Goal: Information Seeking & Learning: Learn about a topic

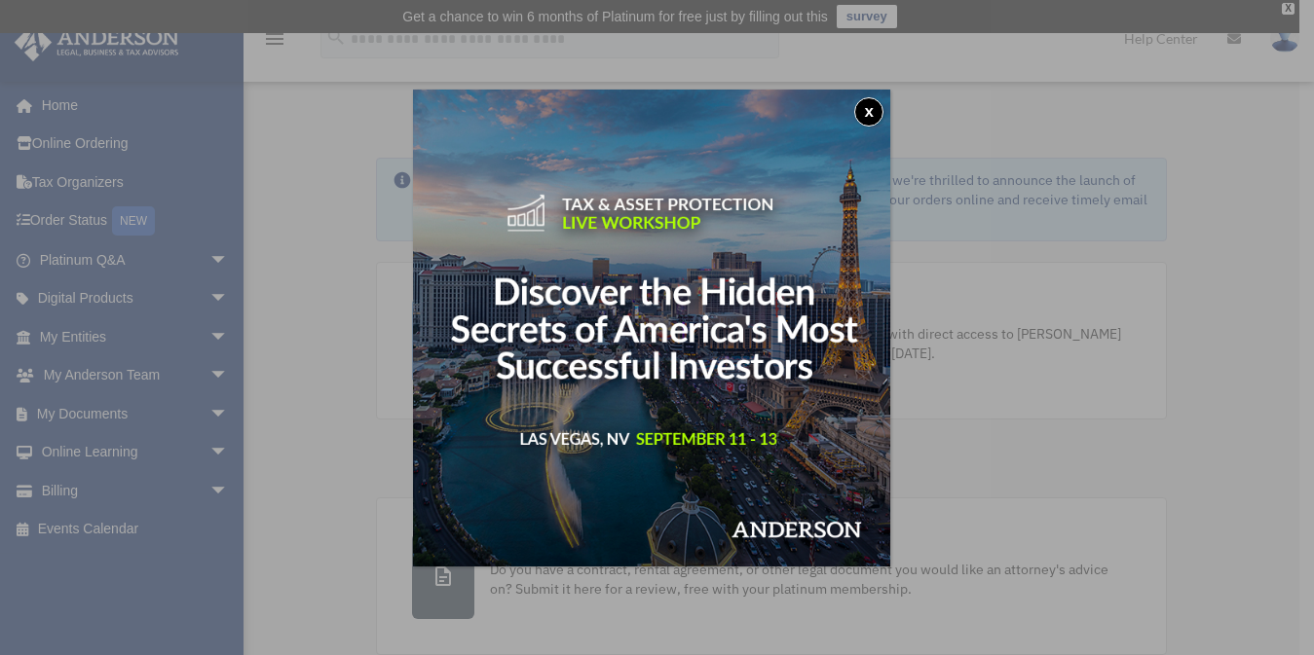
click at [878, 109] on button "x" at bounding box center [868, 111] width 29 height 29
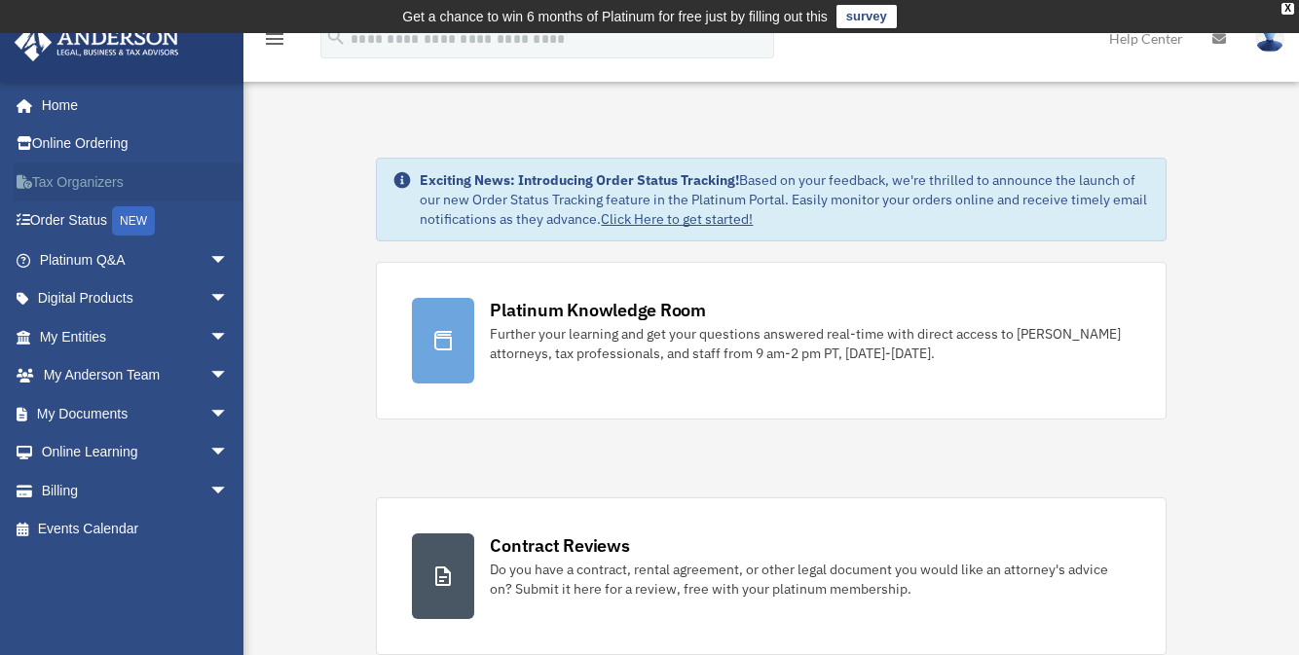
click at [66, 176] on link "Tax Organizers" at bounding box center [136, 182] width 244 height 39
click at [75, 370] on link "My Anderson Team arrow_drop_down" at bounding box center [136, 375] width 244 height 39
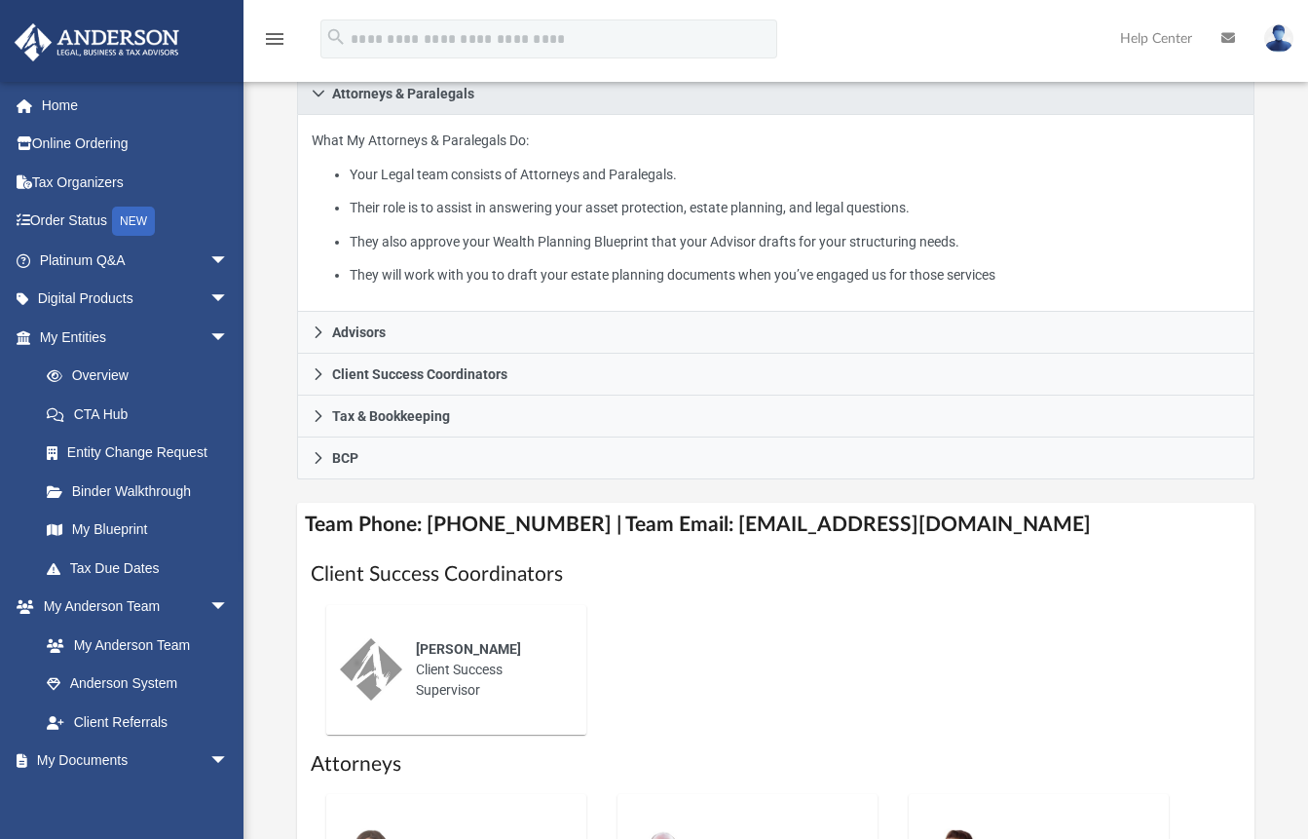
scroll to position [450, 0]
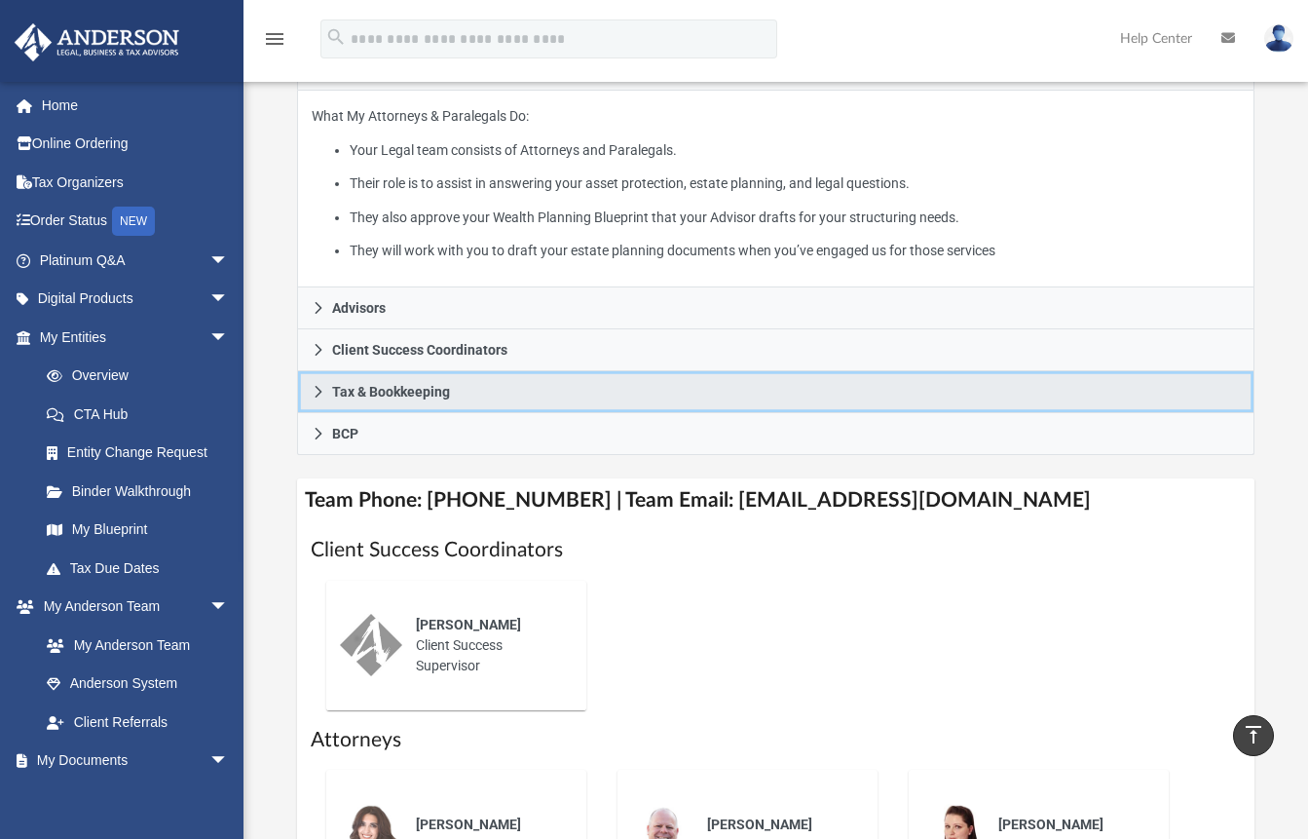
click at [317, 385] on icon at bounding box center [319, 392] width 14 height 14
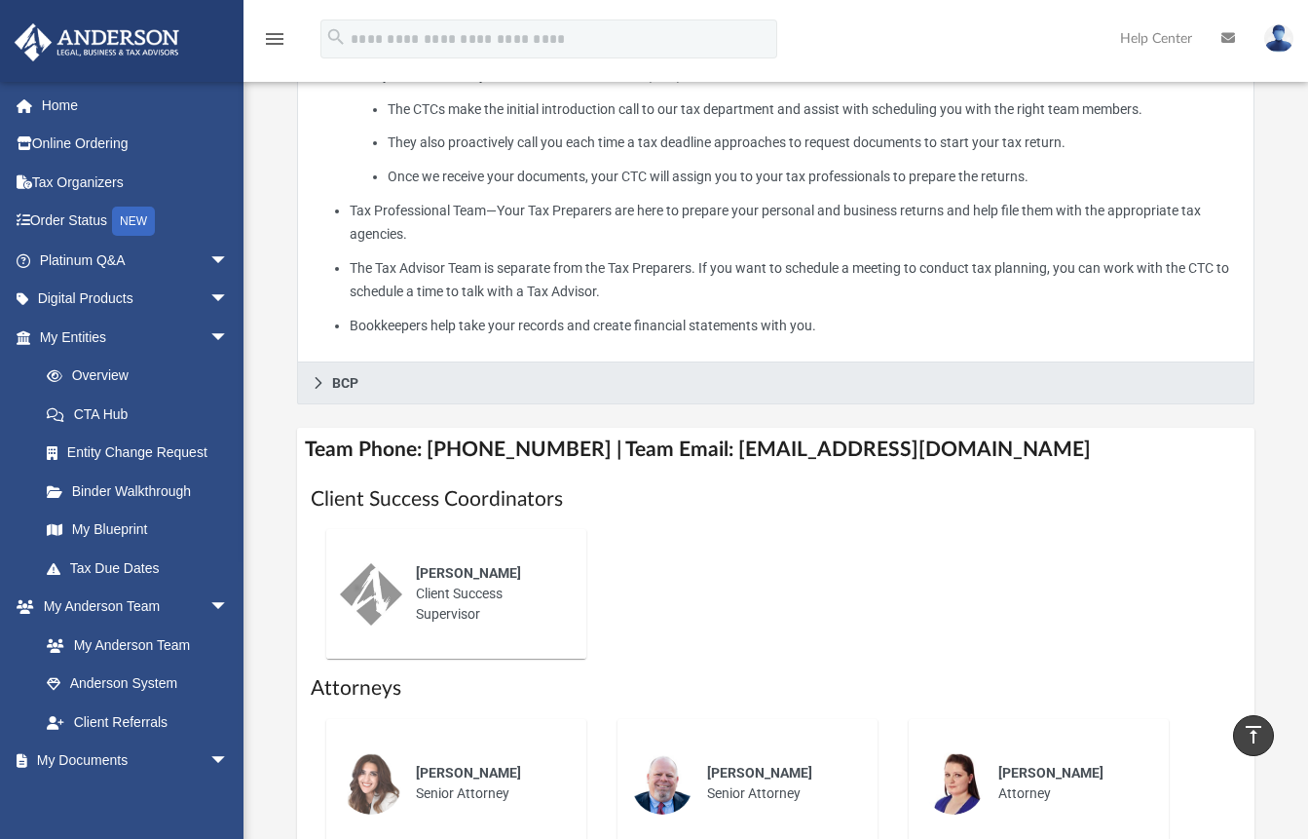
scroll to position [330, 0]
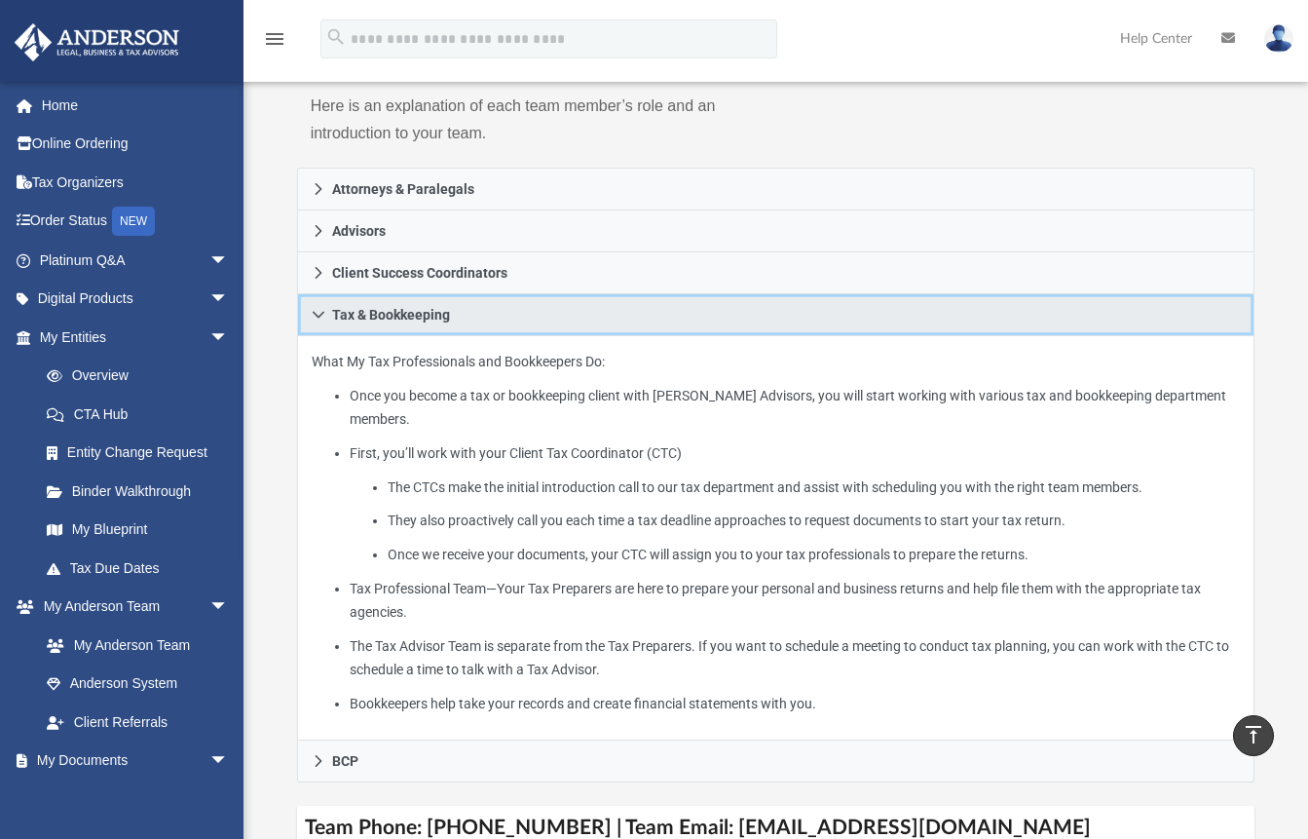
click at [313, 308] on icon at bounding box center [319, 315] width 14 height 14
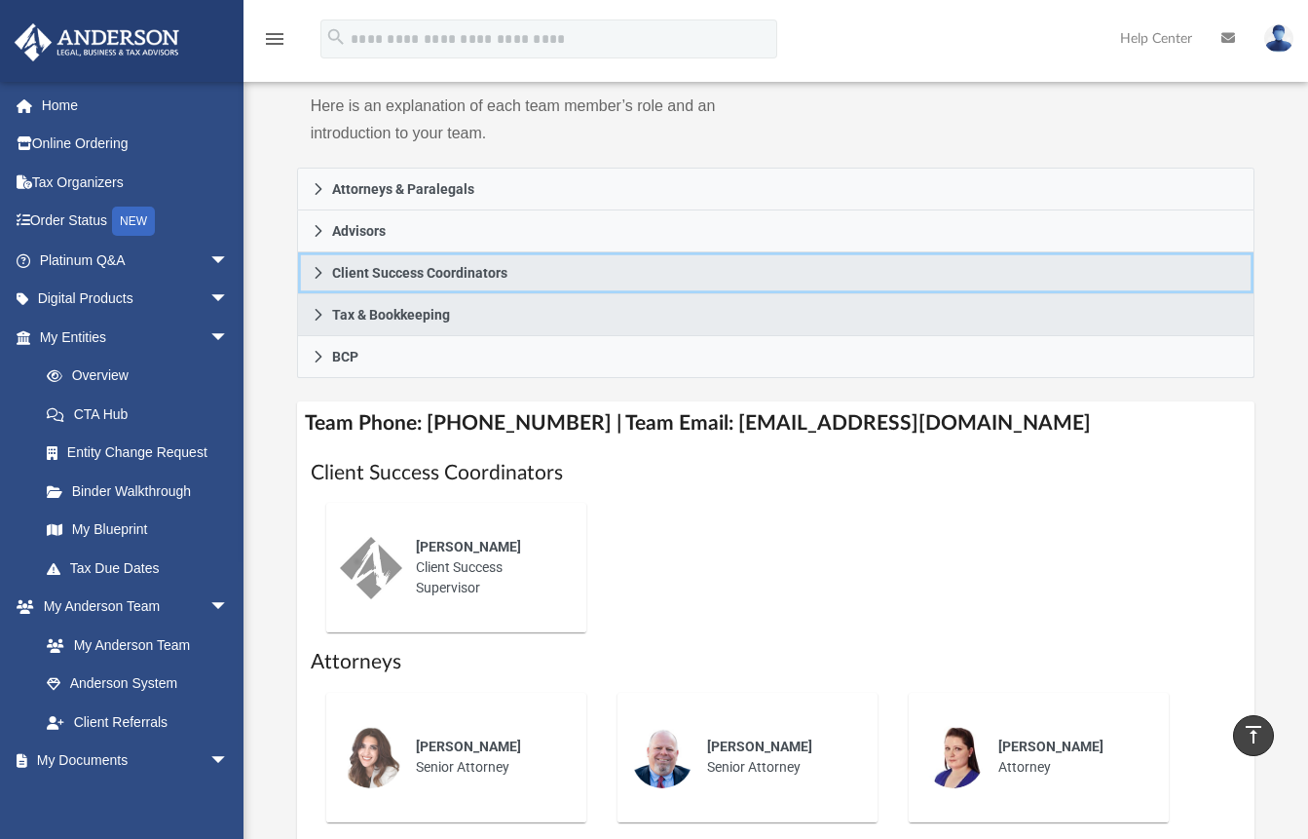
click at [317, 266] on icon at bounding box center [319, 273] width 14 height 14
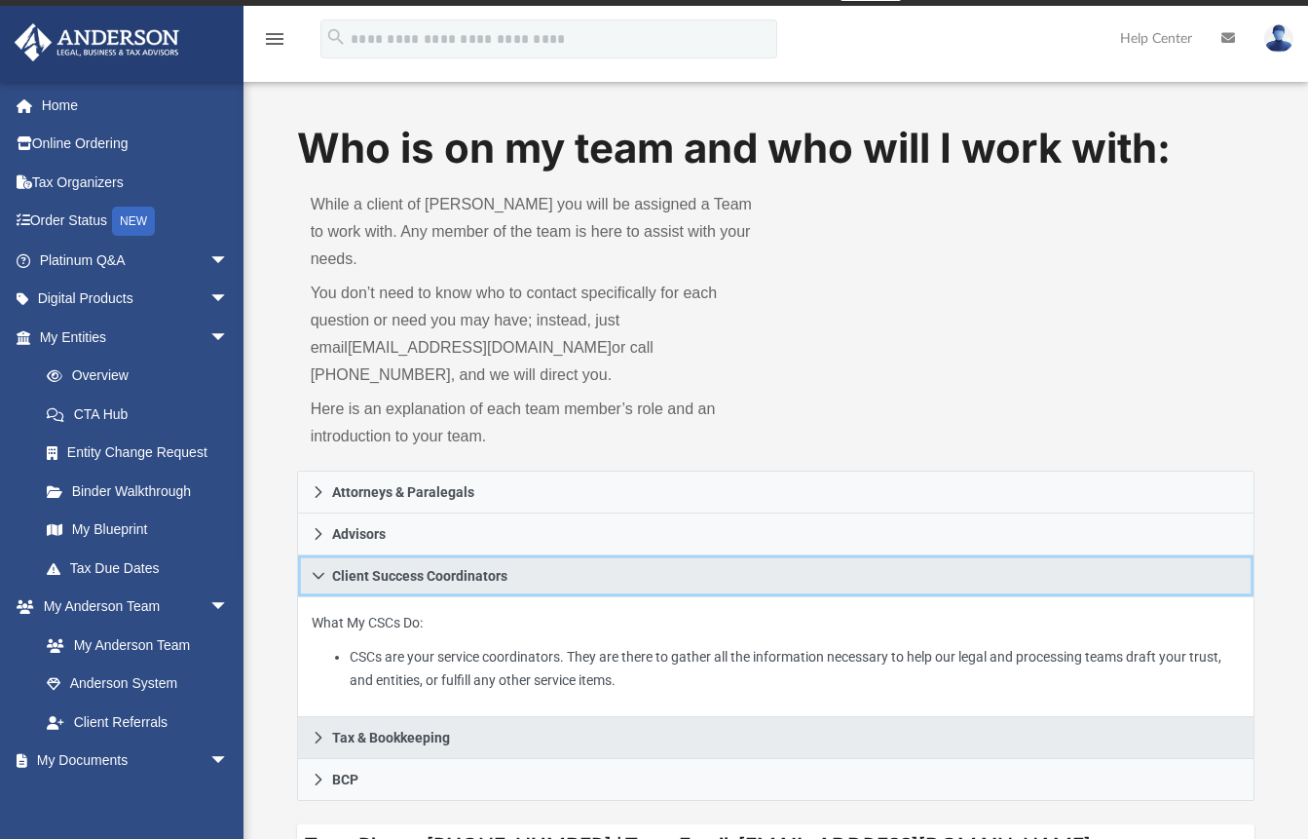
scroll to position [0, 0]
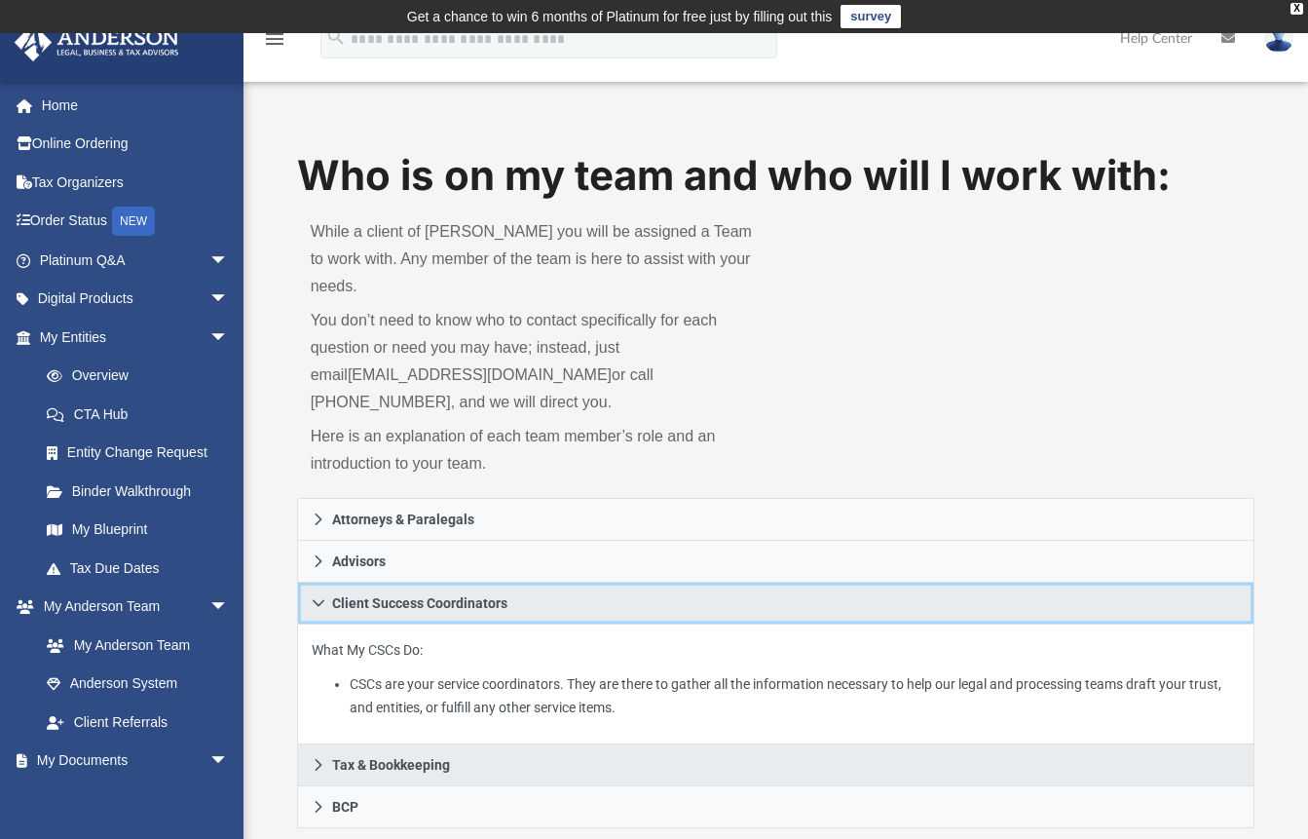
click at [324, 582] on link "Client Success Coordinators" at bounding box center [776, 603] width 958 height 42
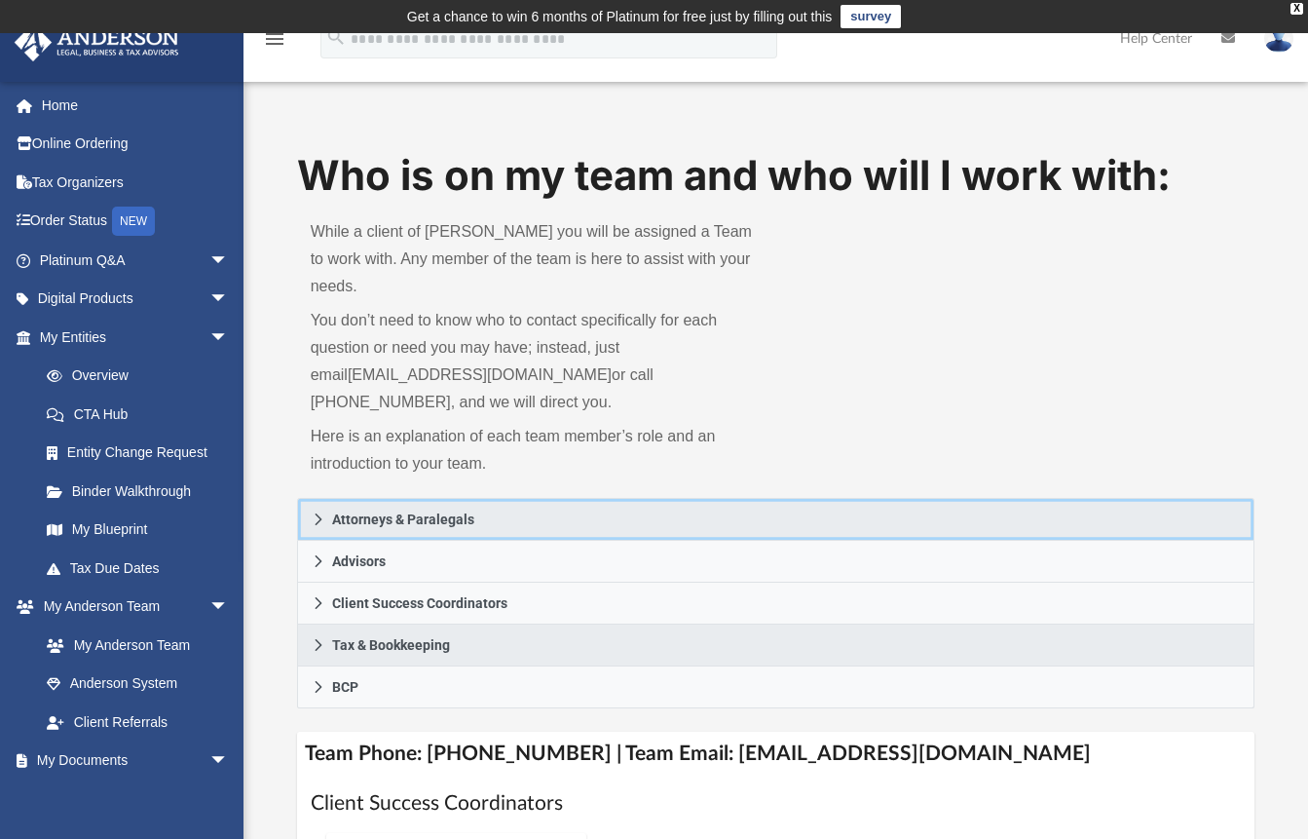
click at [321, 512] on icon at bounding box center [319, 519] width 14 height 14
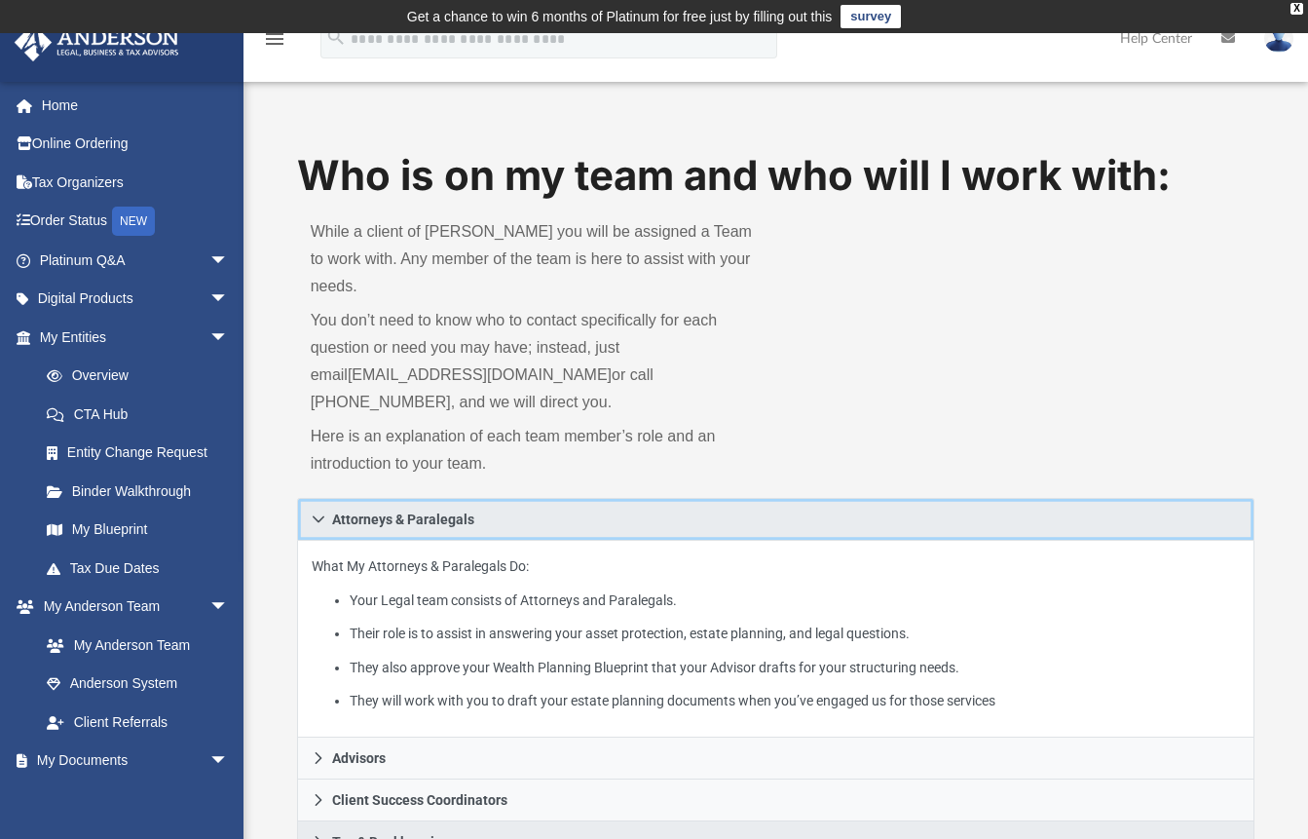
click at [321, 512] on icon at bounding box center [319, 519] width 14 height 14
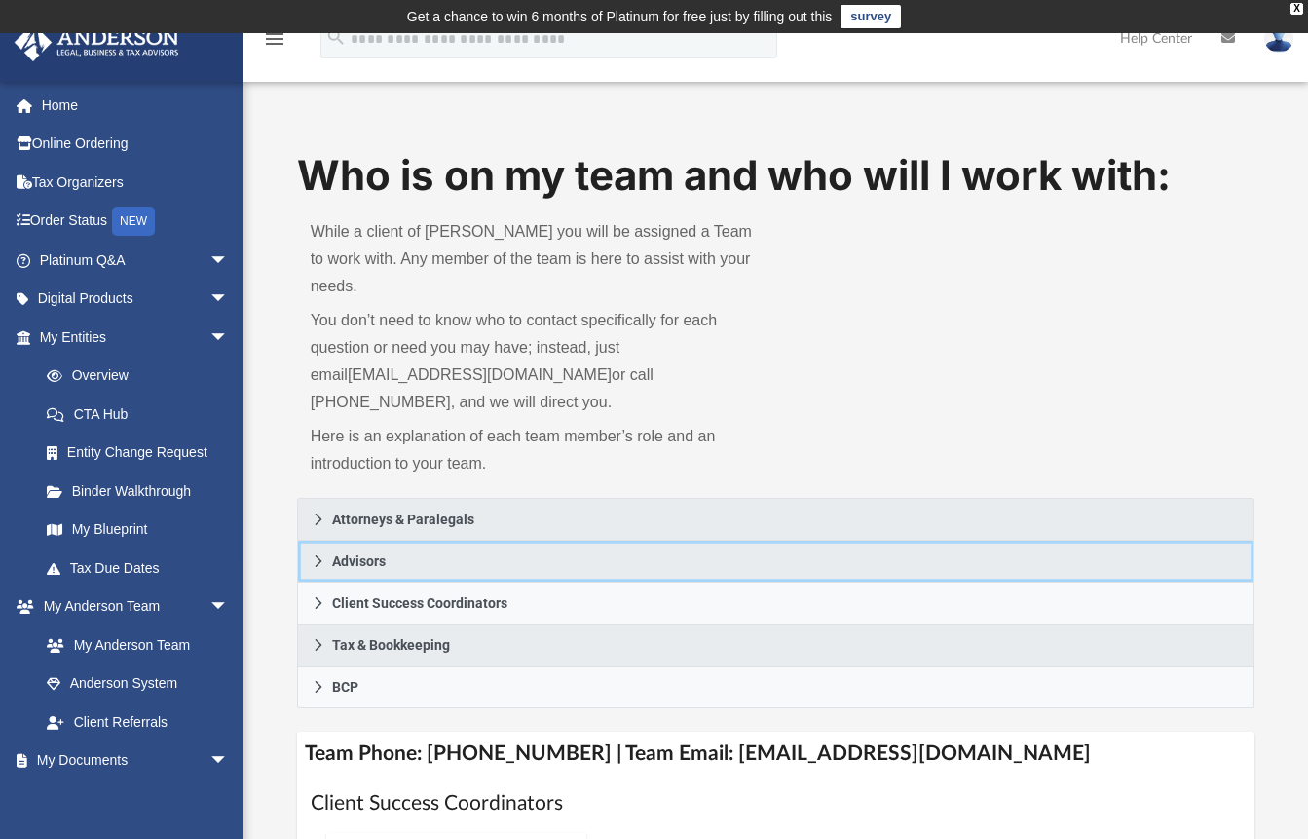
click at [320, 555] on icon at bounding box center [318, 561] width 7 height 12
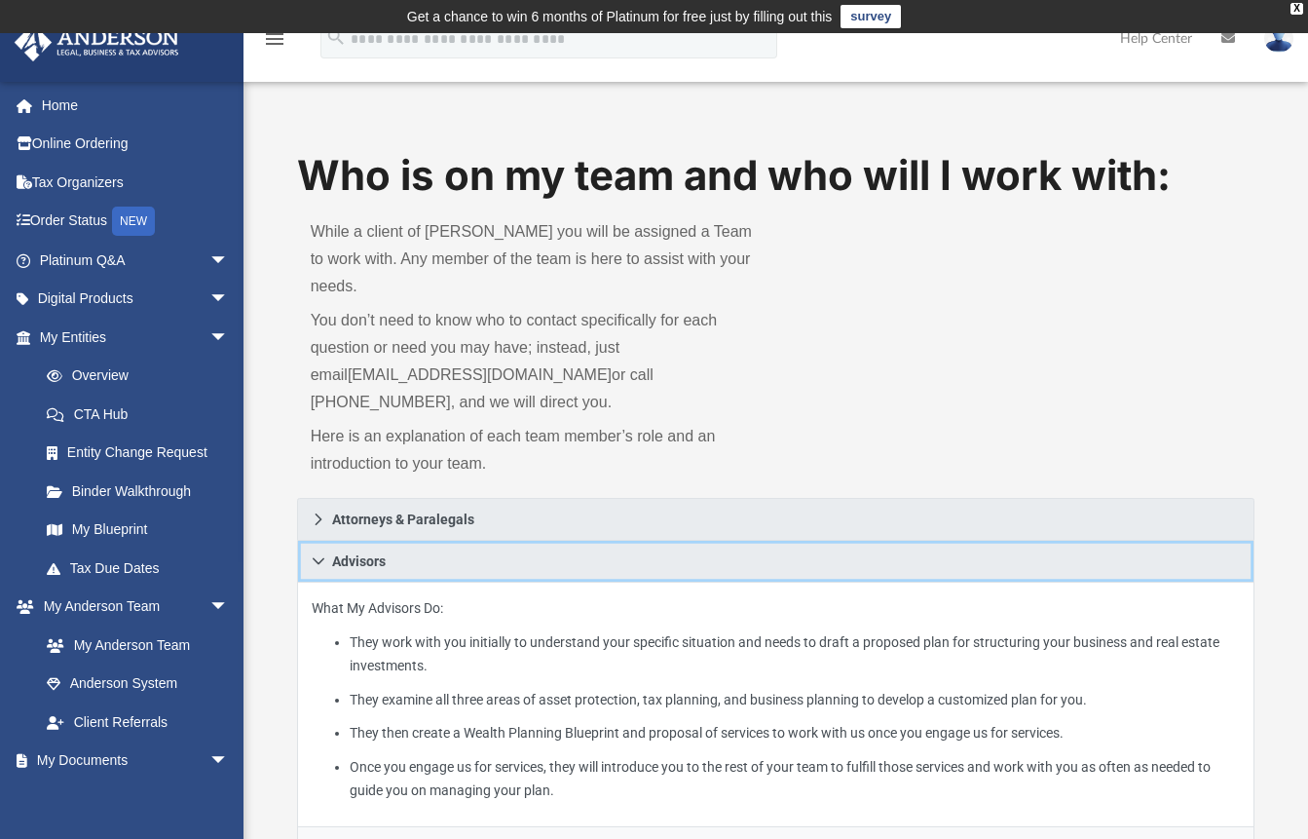
click at [320, 557] on icon at bounding box center [319, 560] width 12 height 7
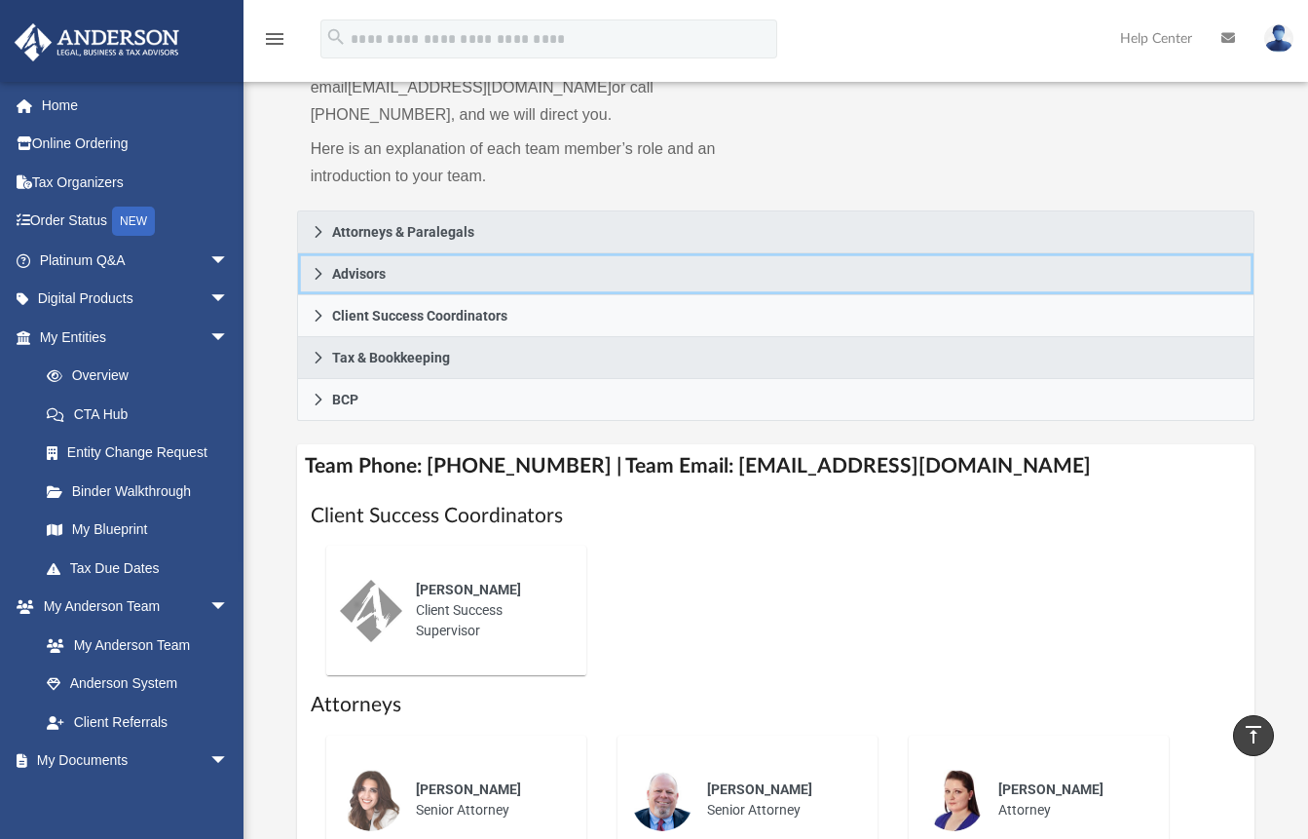
scroll to position [13, 0]
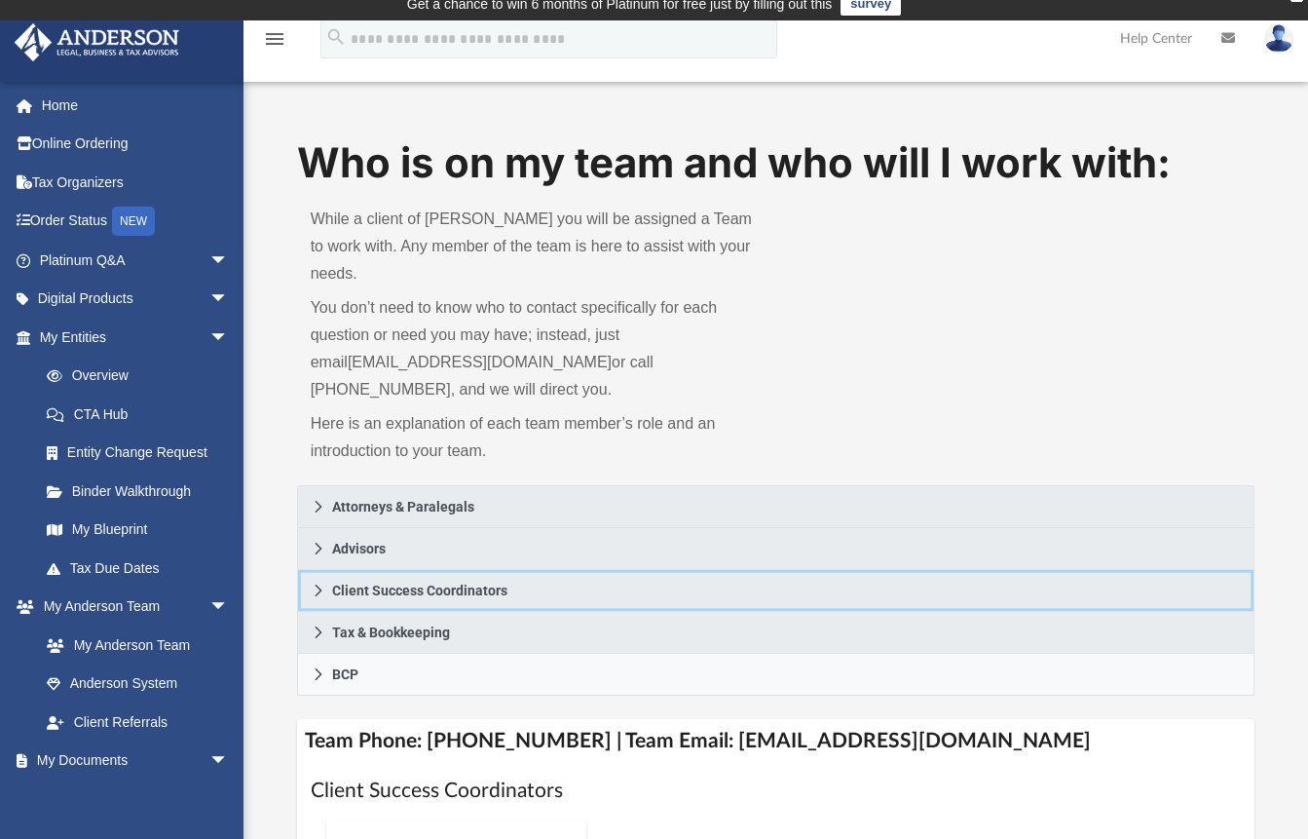
click at [318, 584] on icon at bounding box center [318, 590] width 7 height 12
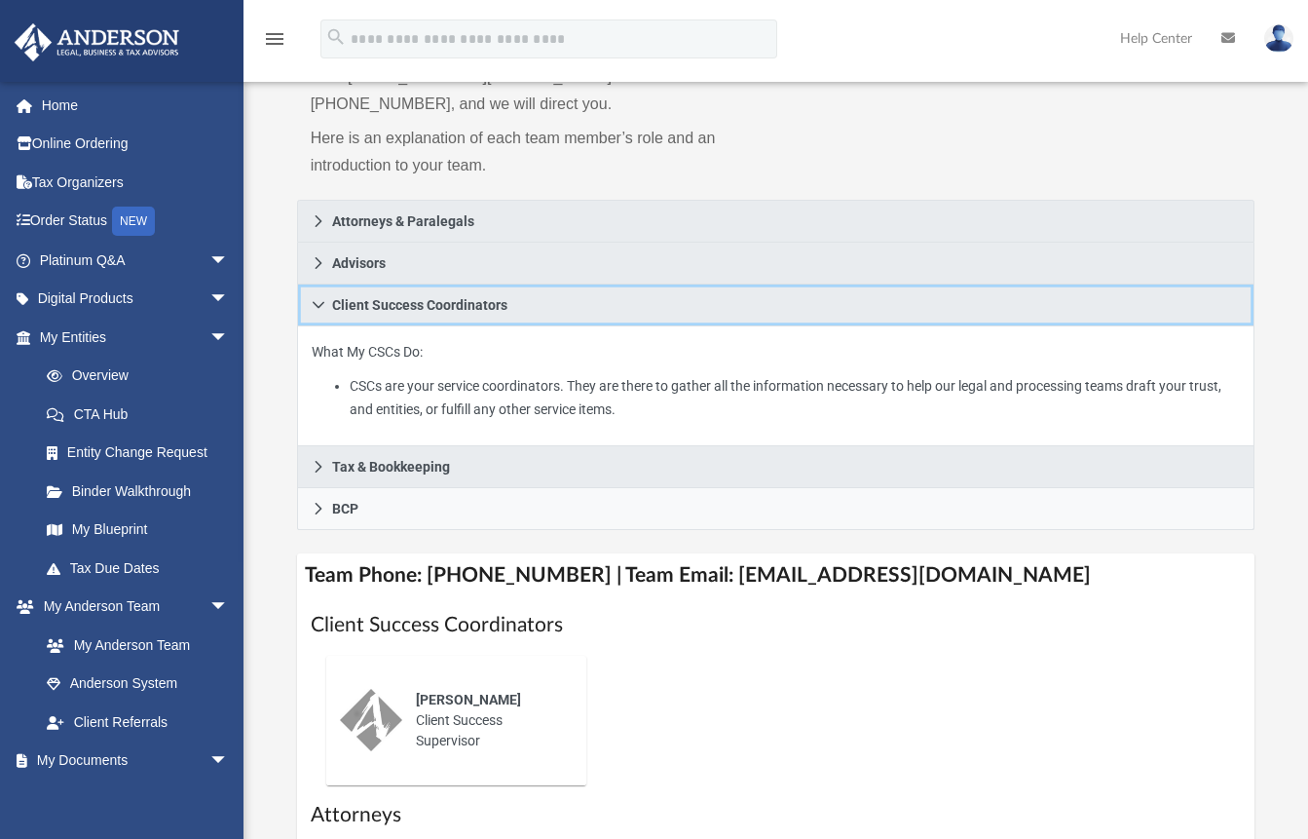
scroll to position [379, 0]
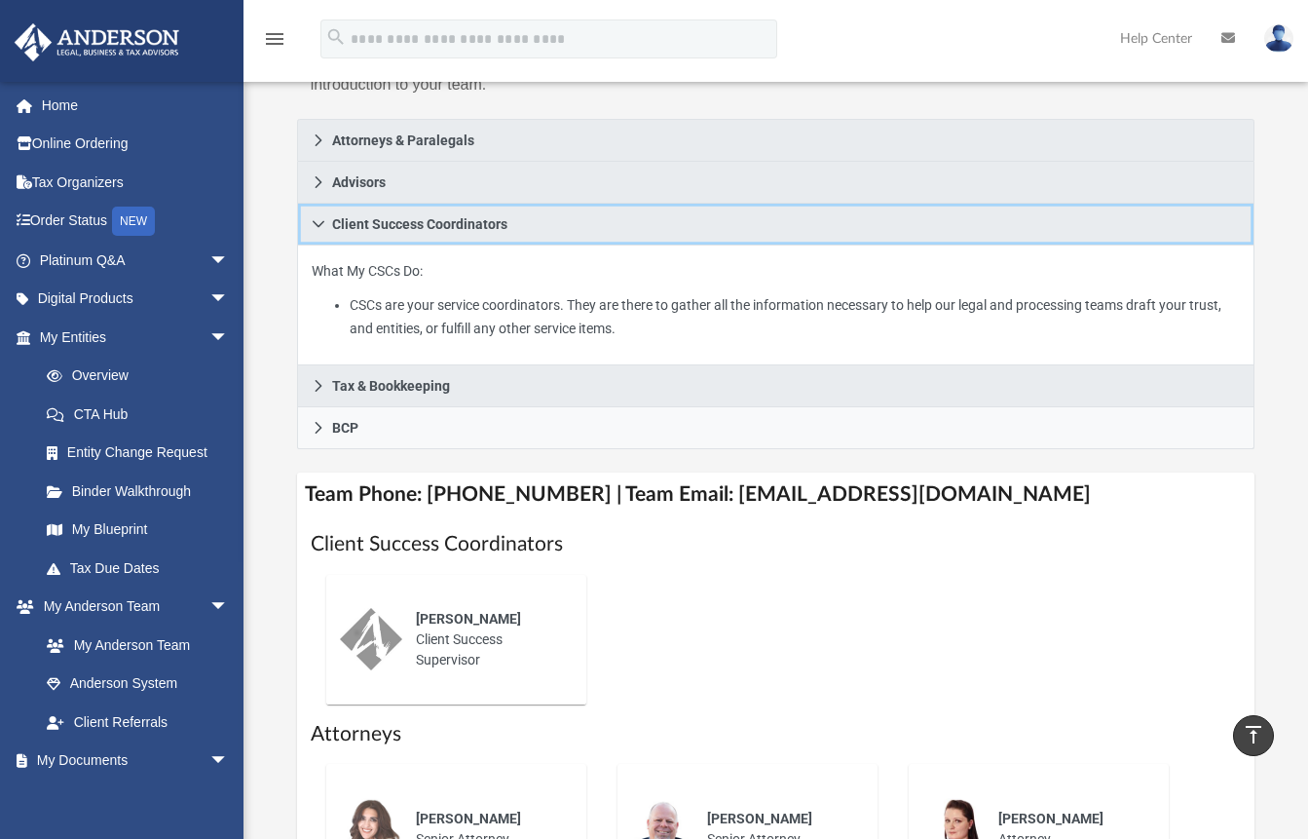
click at [320, 217] on icon at bounding box center [319, 224] width 14 height 14
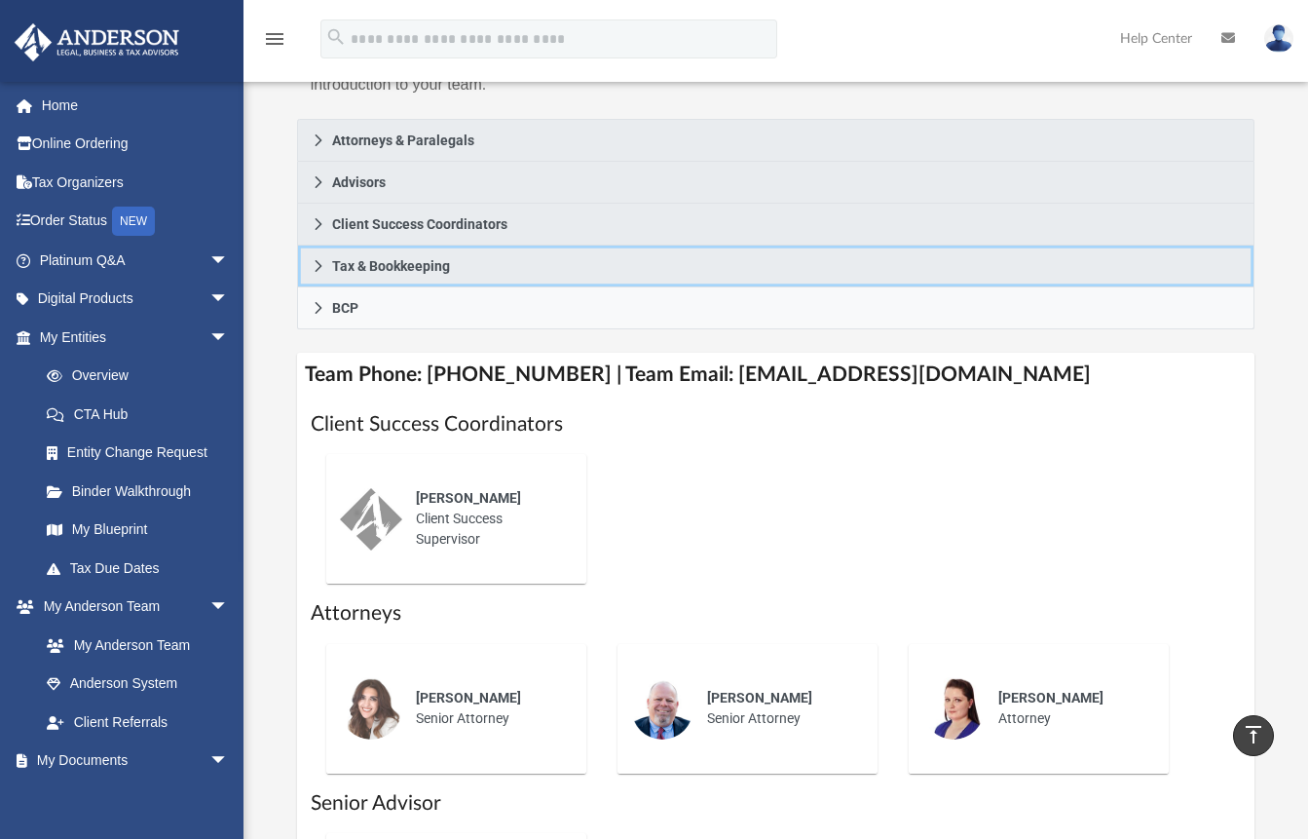
click at [318, 260] on icon at bounding box center [318, 266] width 7 height 12
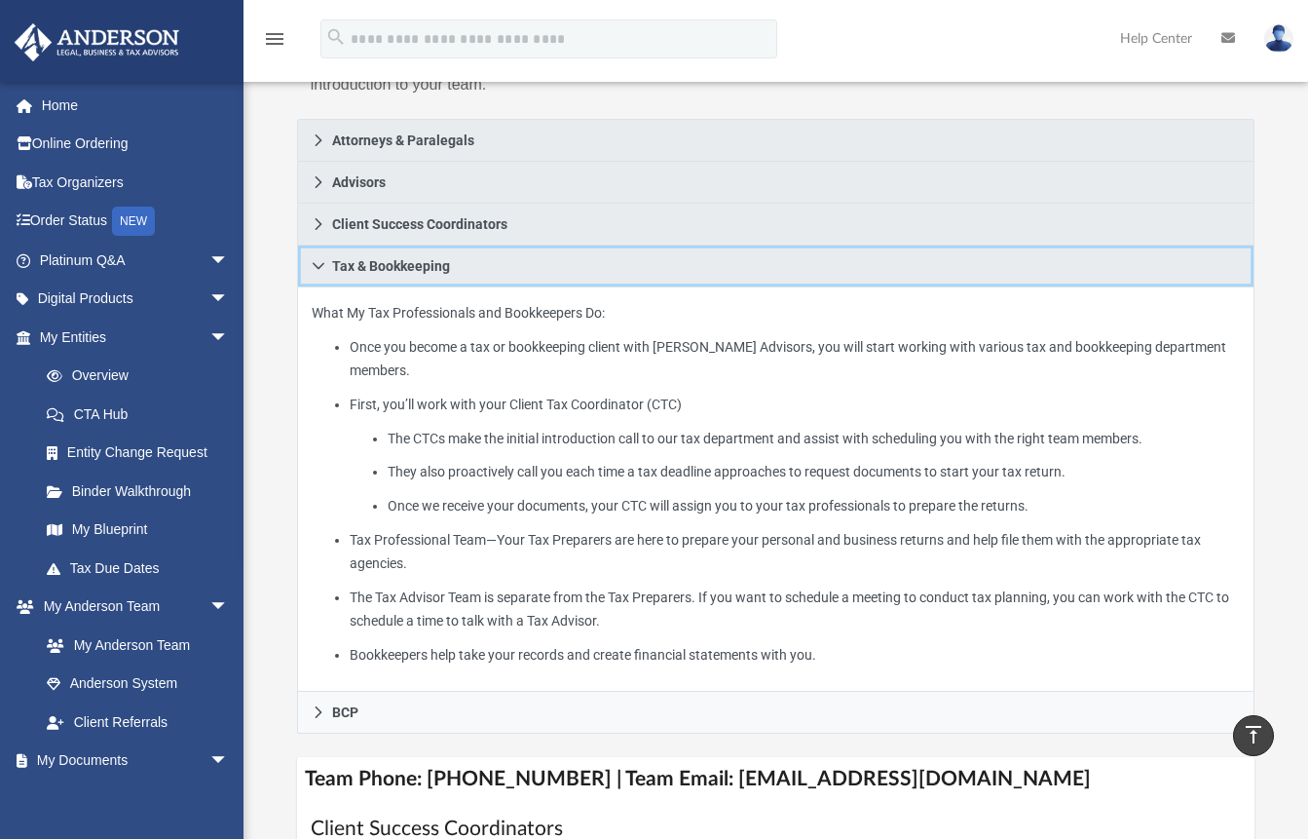
click at [318, 259] on icon at bounding box center [319, 266] width 14 height 14
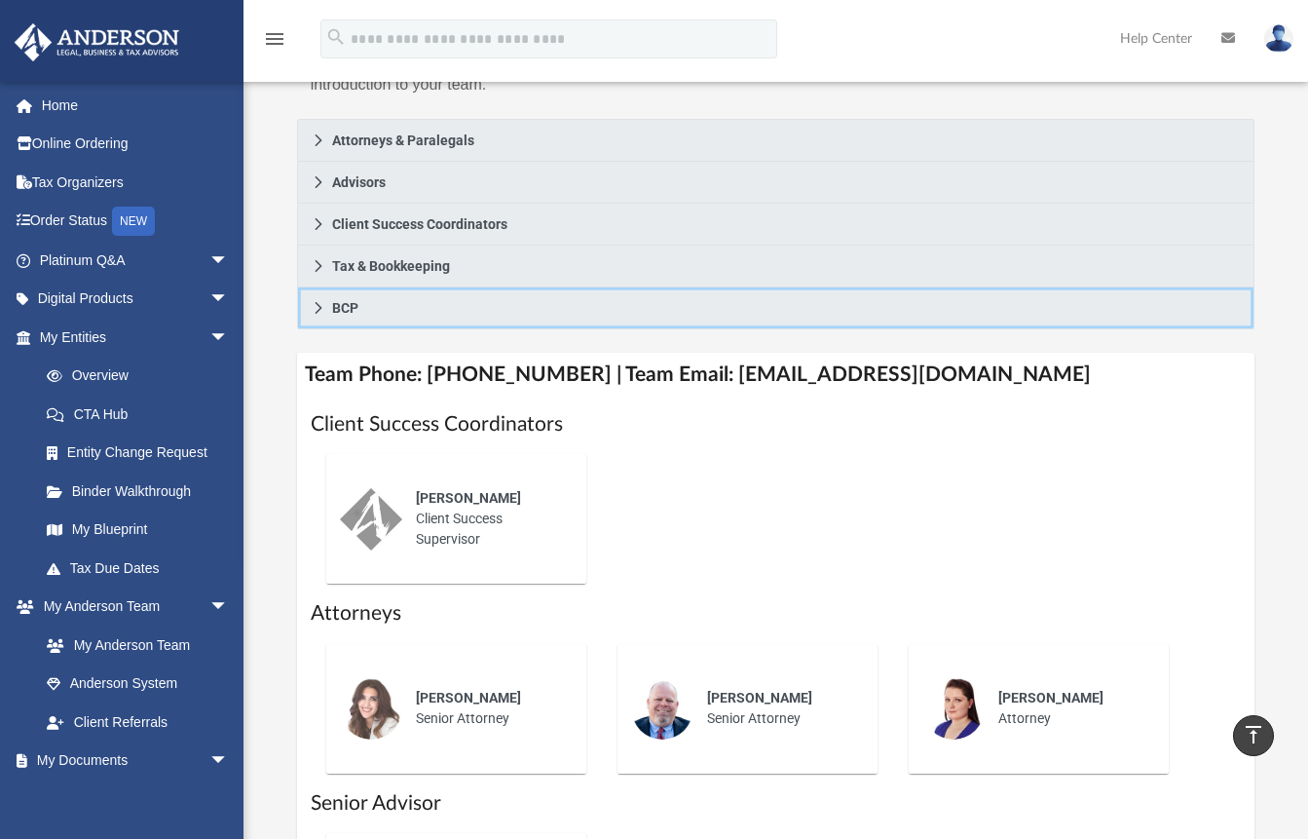
click at [318, 301] on icon at bounding box center [319, 308] width 14 height 14
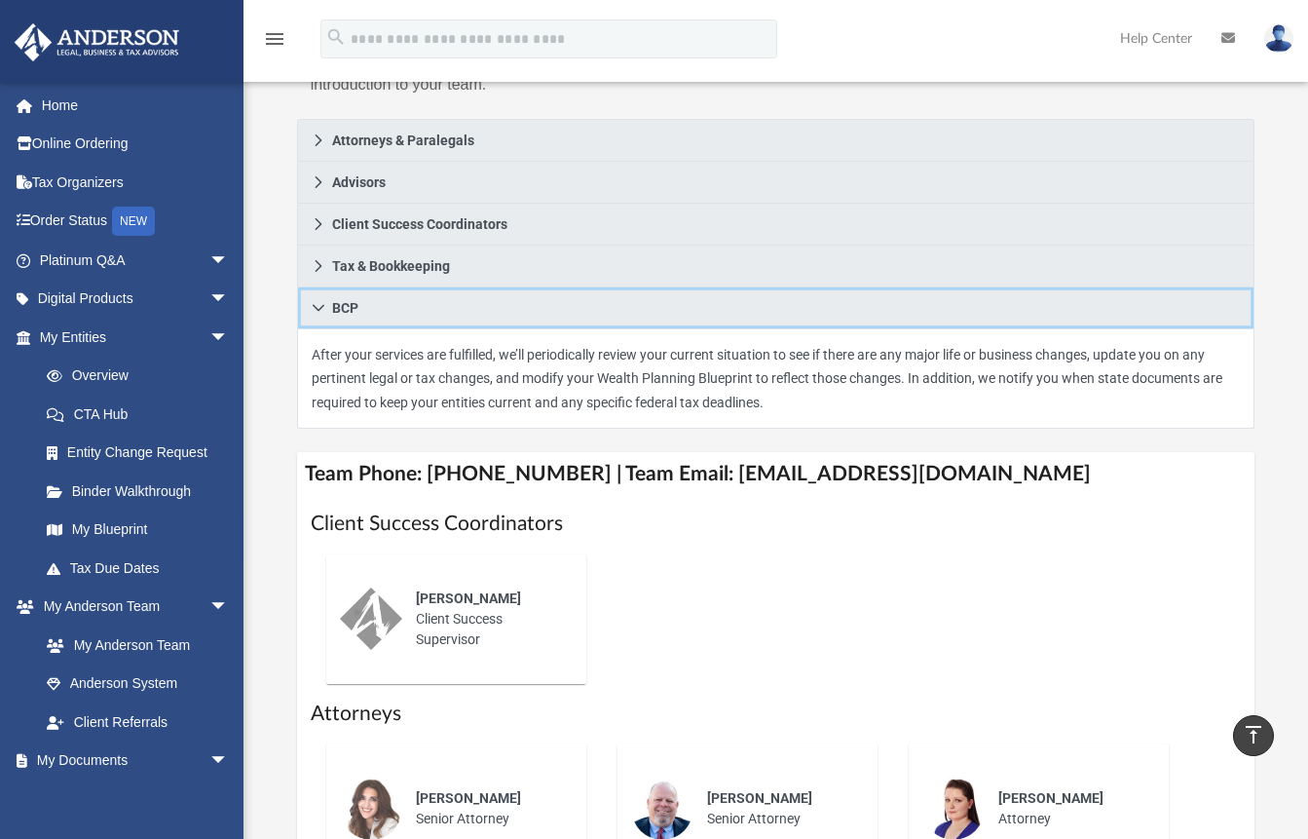
click at [318, 301] on icon at bounding box center [319, 308] width 14 height 14
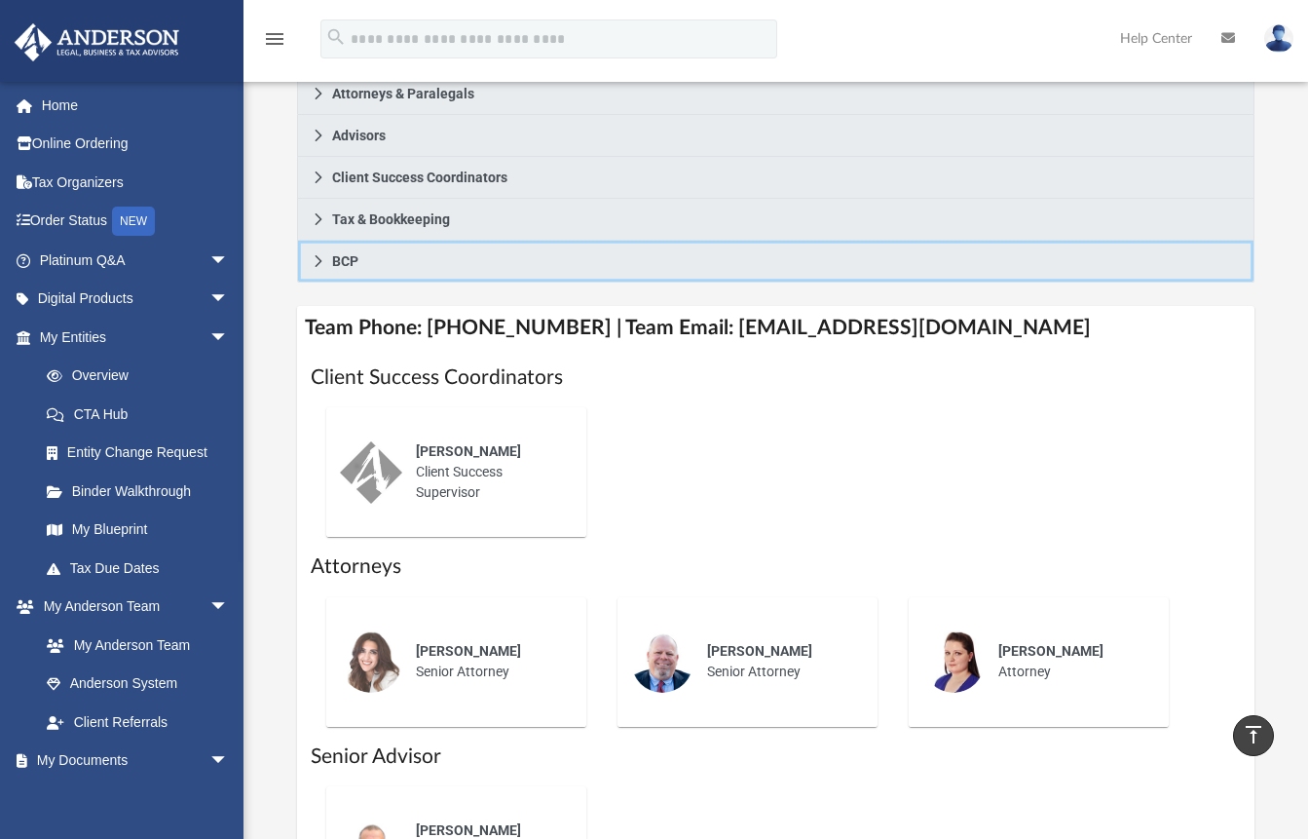
scroll to position [427, 0]
click at [451, 442] on span "[PERSON_NAME]" at bounding box center [468, 450] width 105 height 16
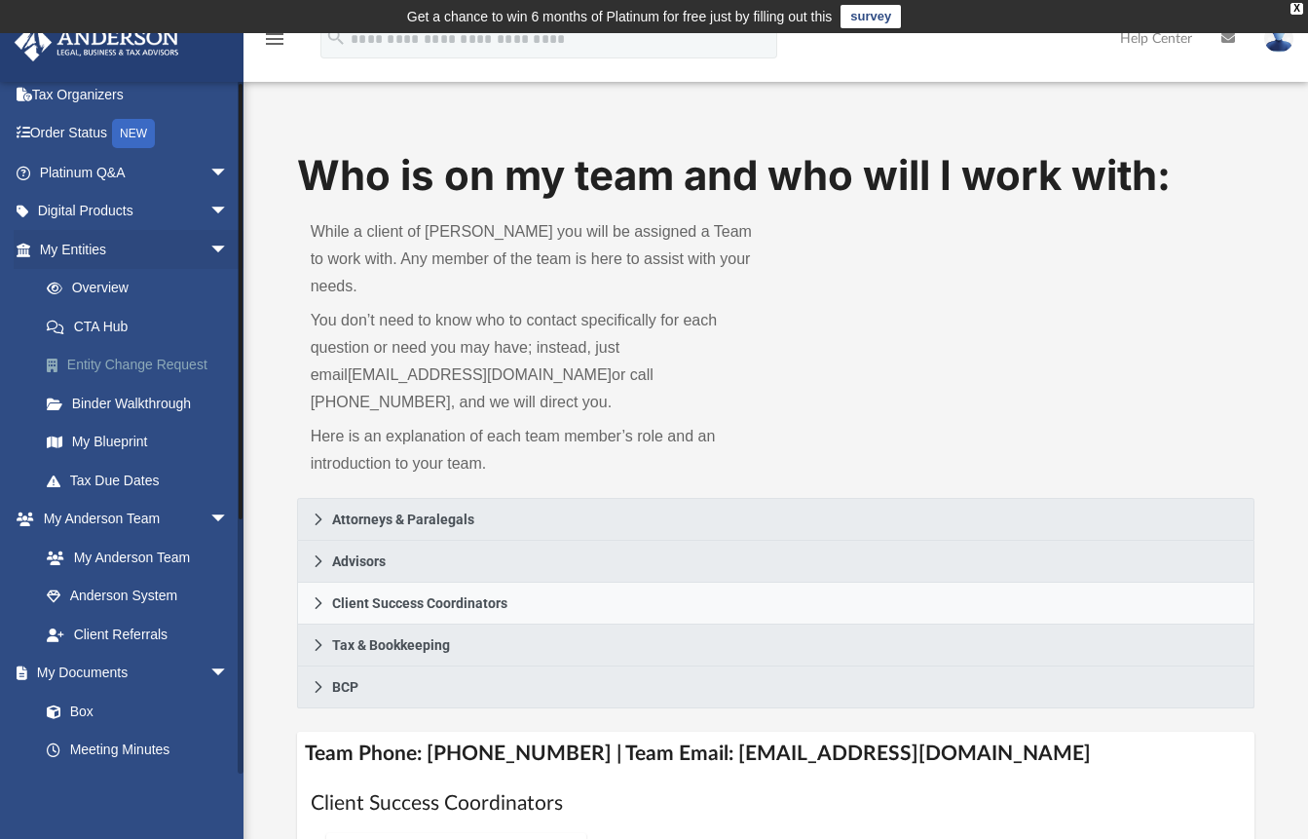
scroll to position [0, 0]
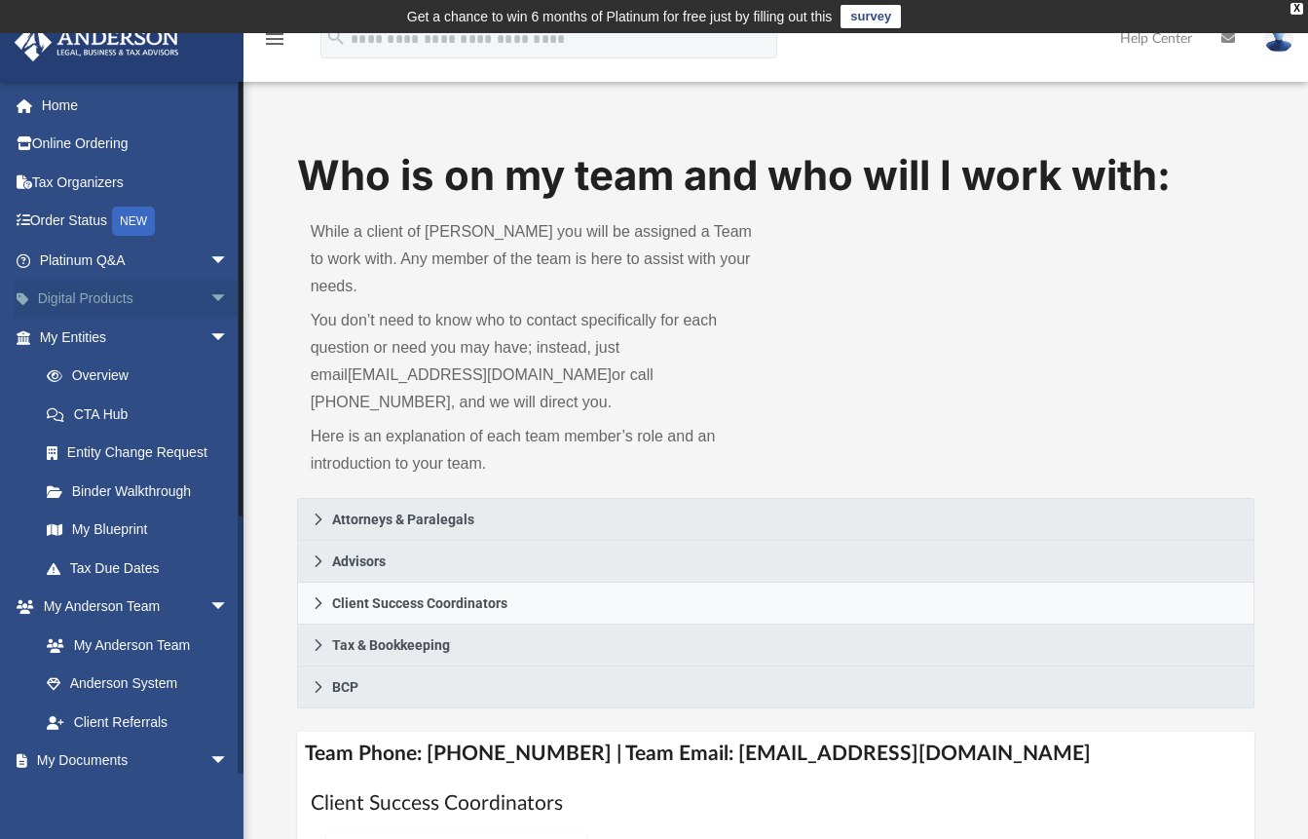
click at [94, 304] on link "Digital Products arrow_drop_down" at bounding box center [136, 299] width 244 height 39
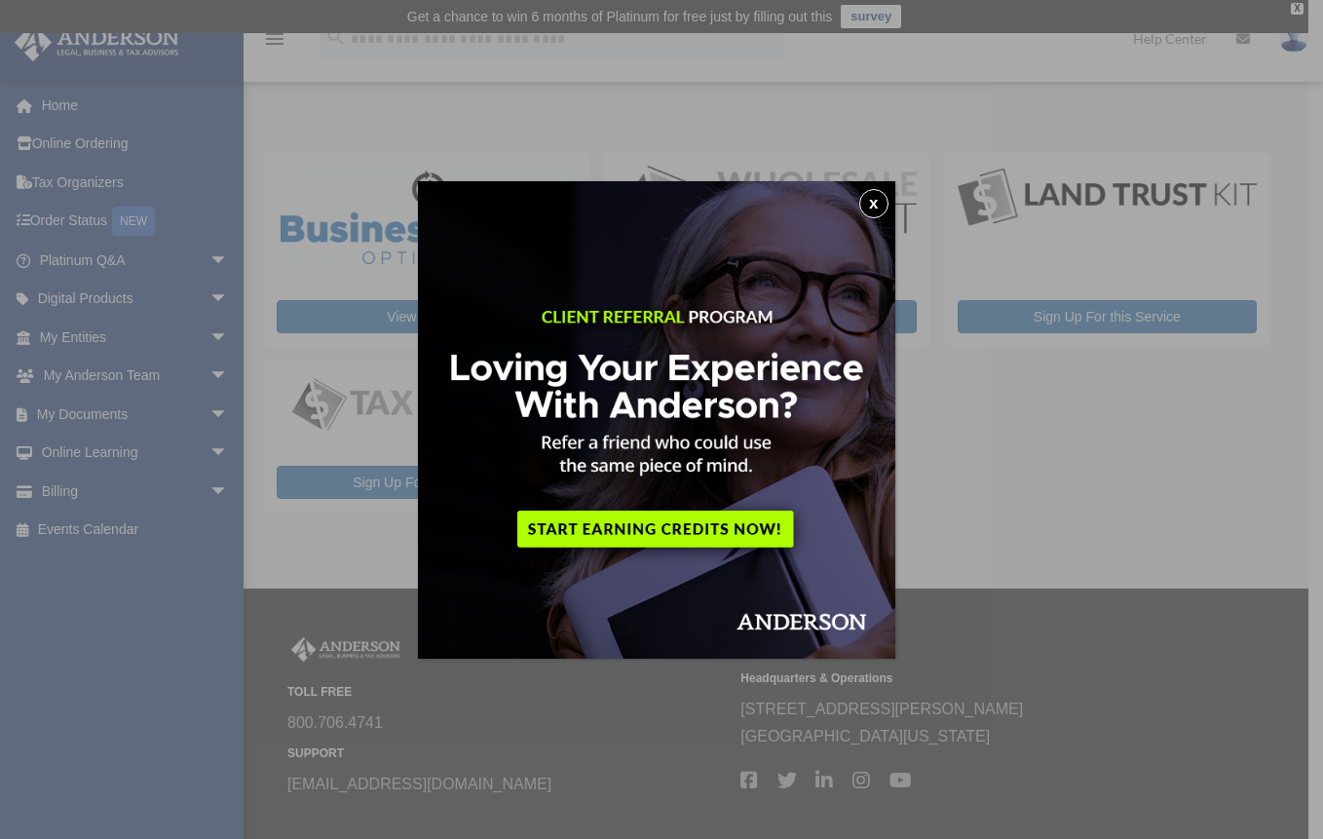
click at [881, 203] on button "x" at bounding box center [873, 203] width 29 height 29
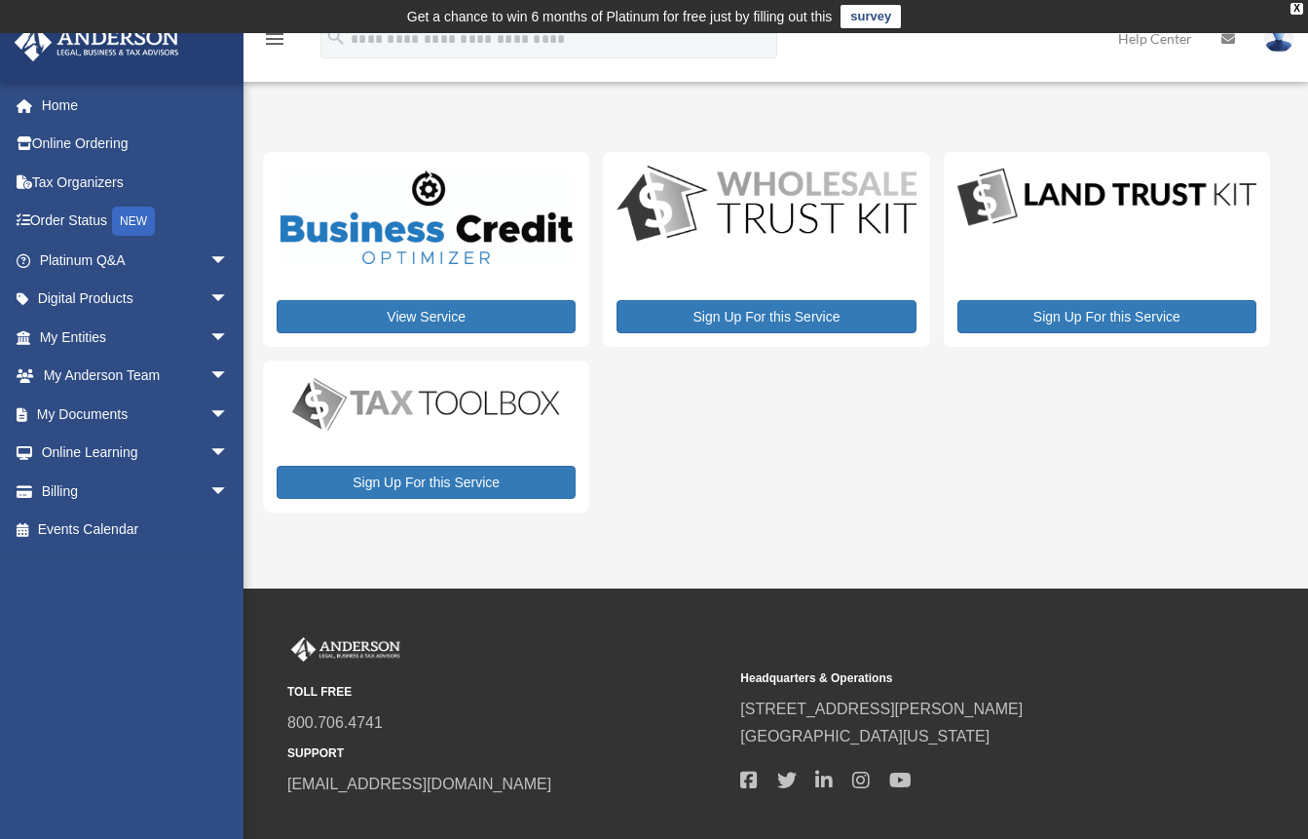
click at [470, 405] on img at bounding box center [426, 403] width 299 height 59
click at [82, 262] on link "Platinum Q&A arrow_drop_down" at bounding box center [136, 260] width 244 height 39
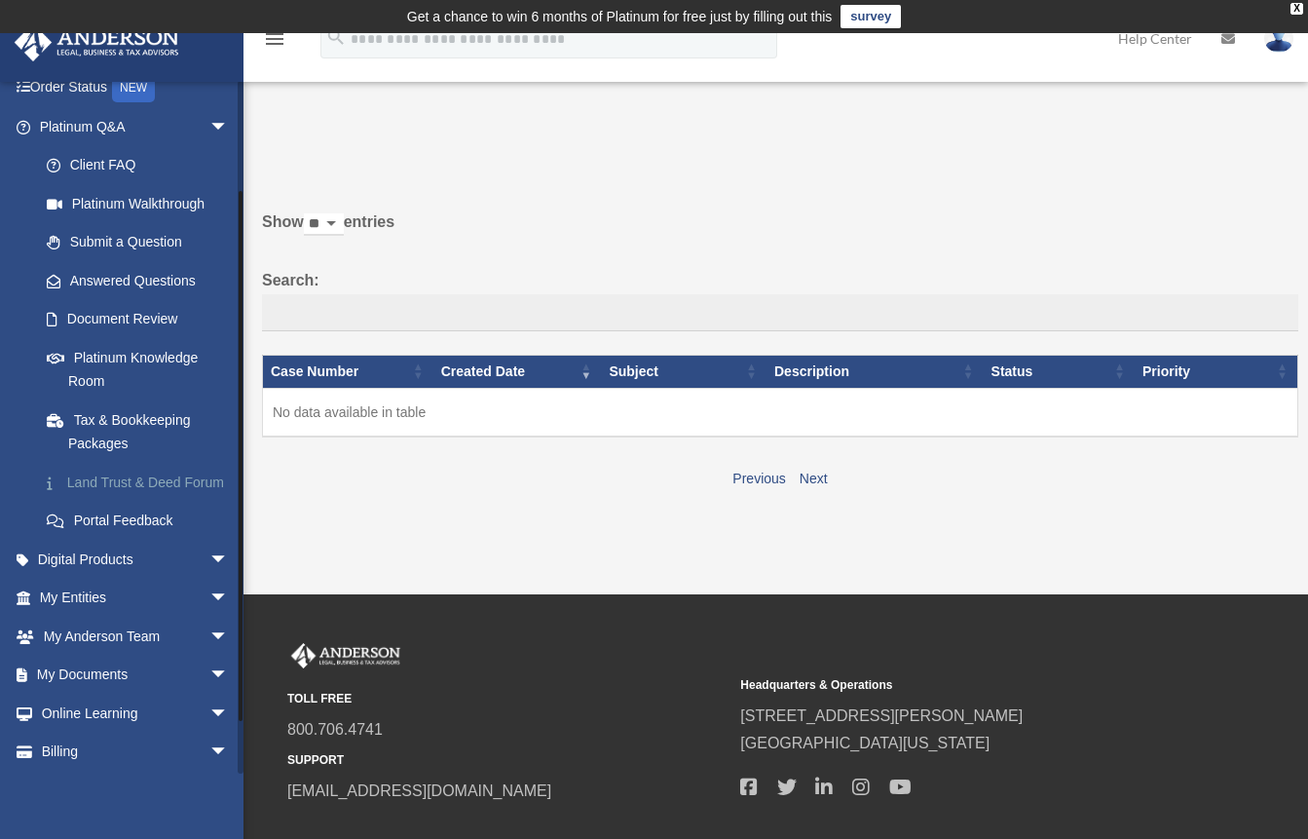
scroll to position [133, 0]
click at [137, 426] on link "Tax & Bookkeeping Packages" at bounding box center [142, 431] width 231 height 62
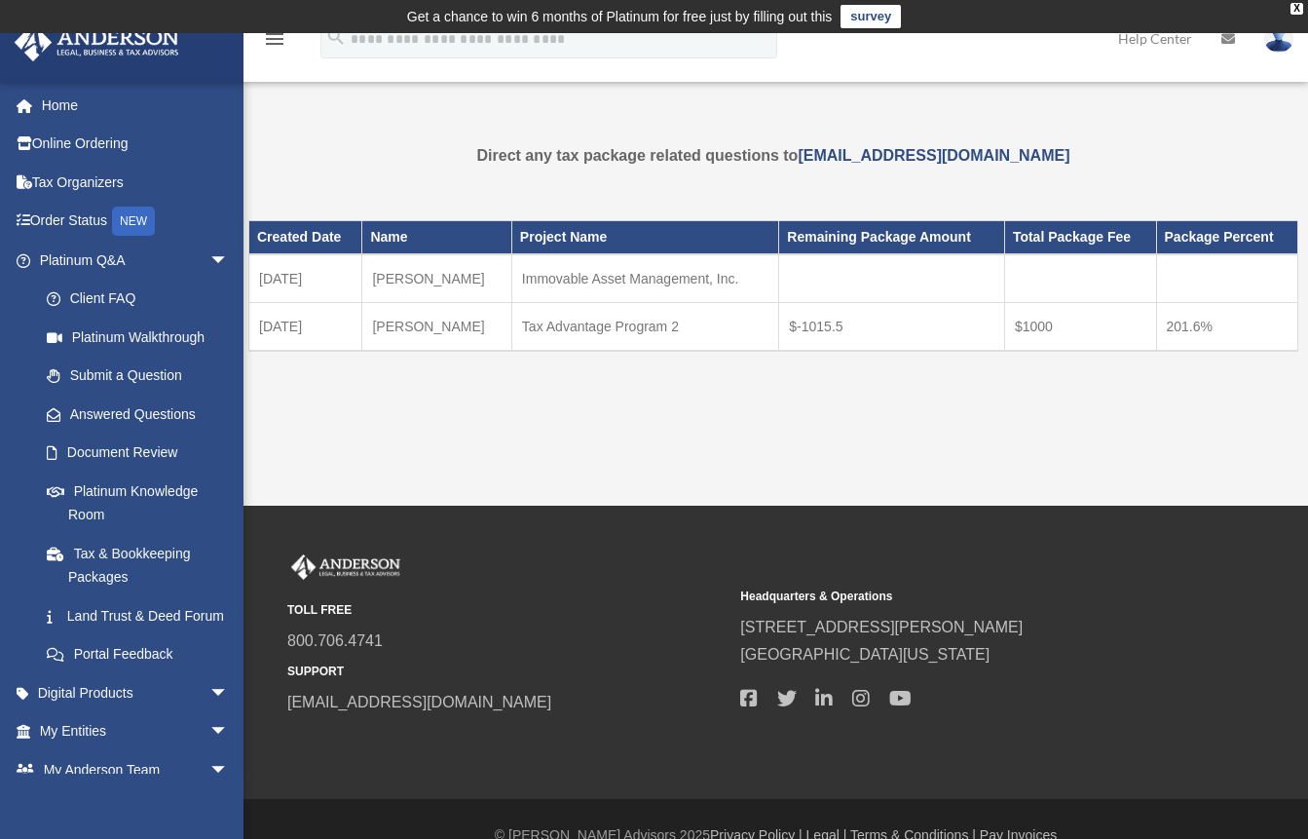
click at [1202, 125] on div "Tax Package date_range Published on Last updated [DATE] [DATE] by [PERSON_NAME]…" at bounding box center [773, 286] width 1050 height 334
click at [1280, 49] on img at bounding box center [1278, 38] width 29 height 28
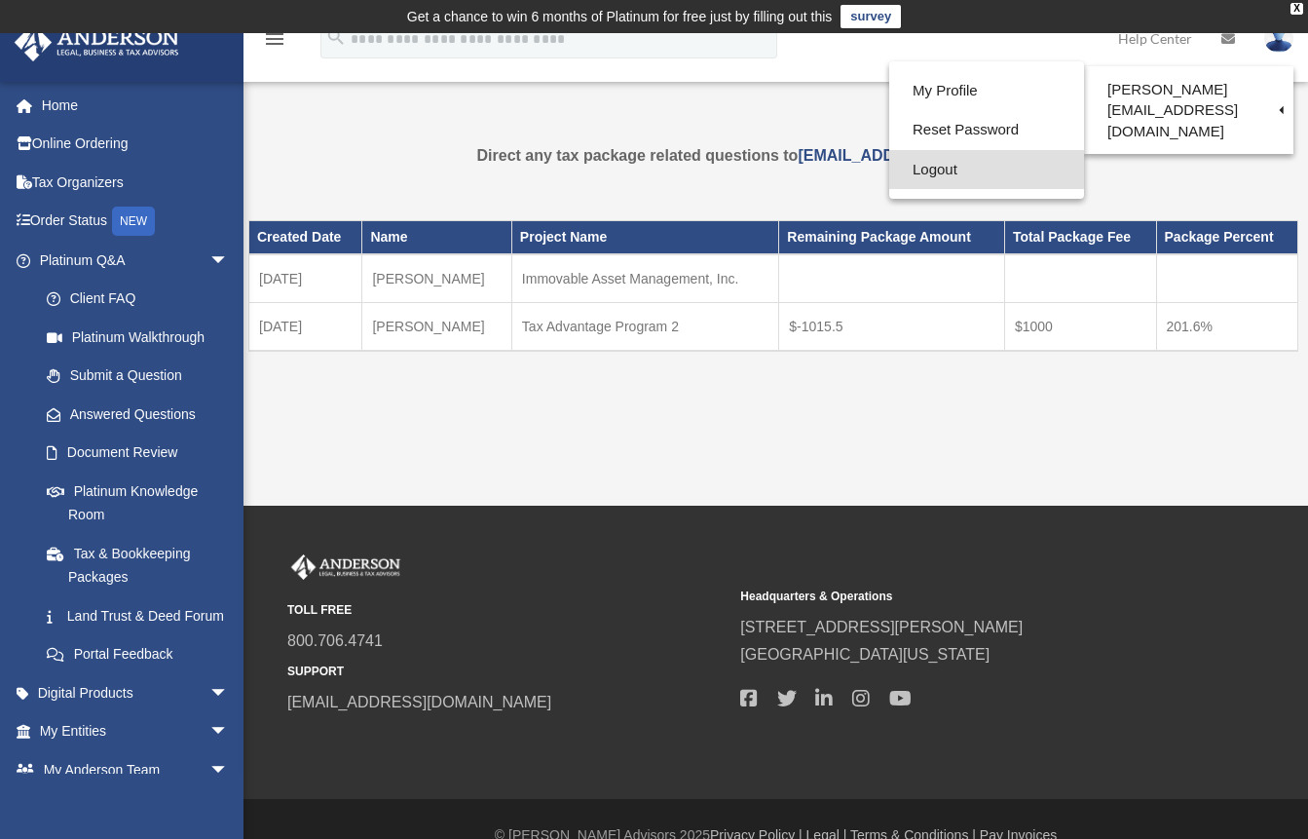
click at [948, 169] on link "Logout" at bounding box center [986, 170] width 195 height 40
